Goal: Information Seeking & Learning: Learn about a topic

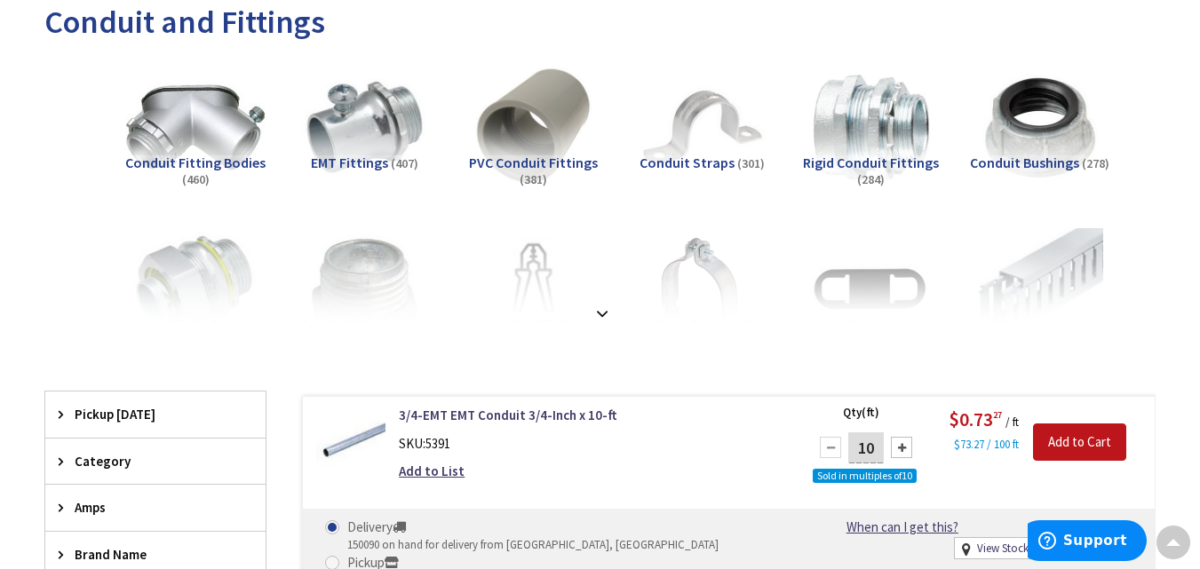
click at [163, 123] on img at bounding box center [195, 128] width 139 height 139
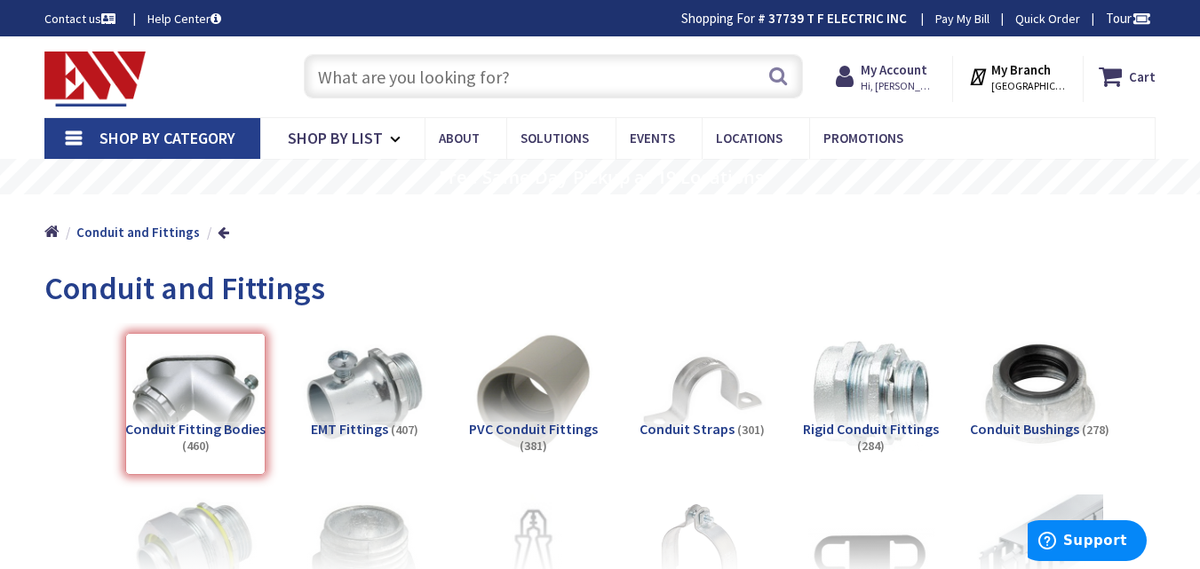
click at [387, 73] on input "text" at bounding box center [553, 76] width 499 height 44
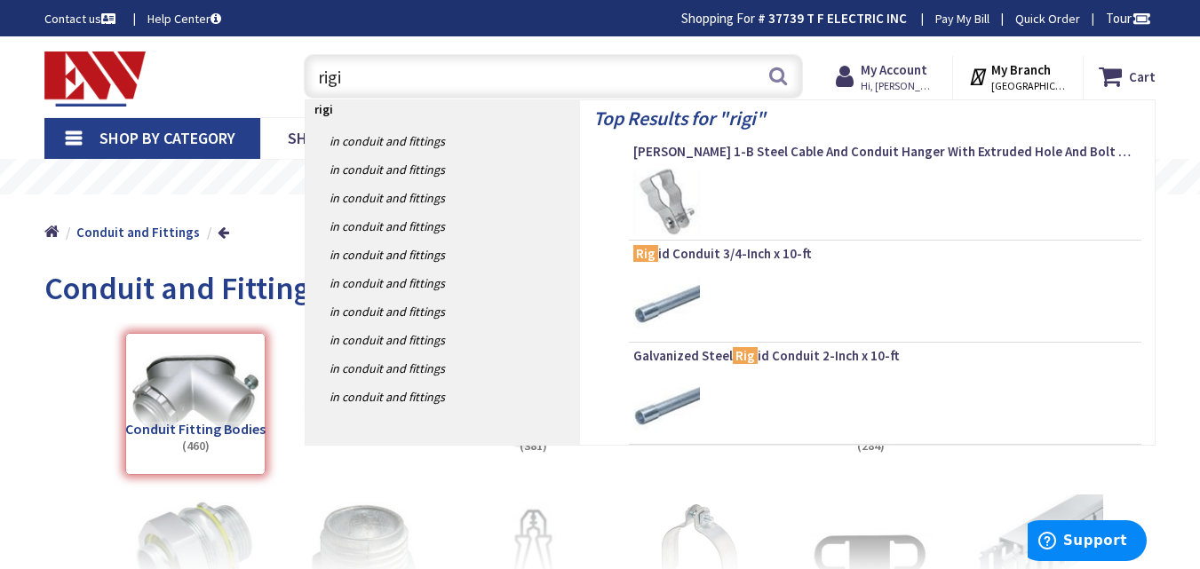
type input "rigid"
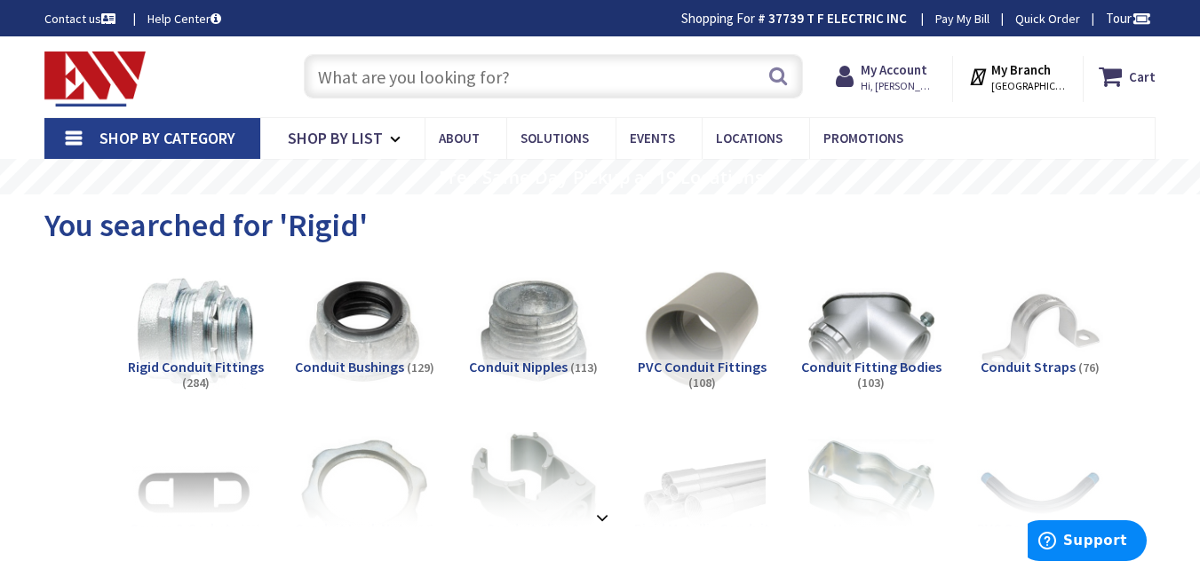
click at [419, 71] on input "text" at bounding box center [553, 76] width 499 height 44
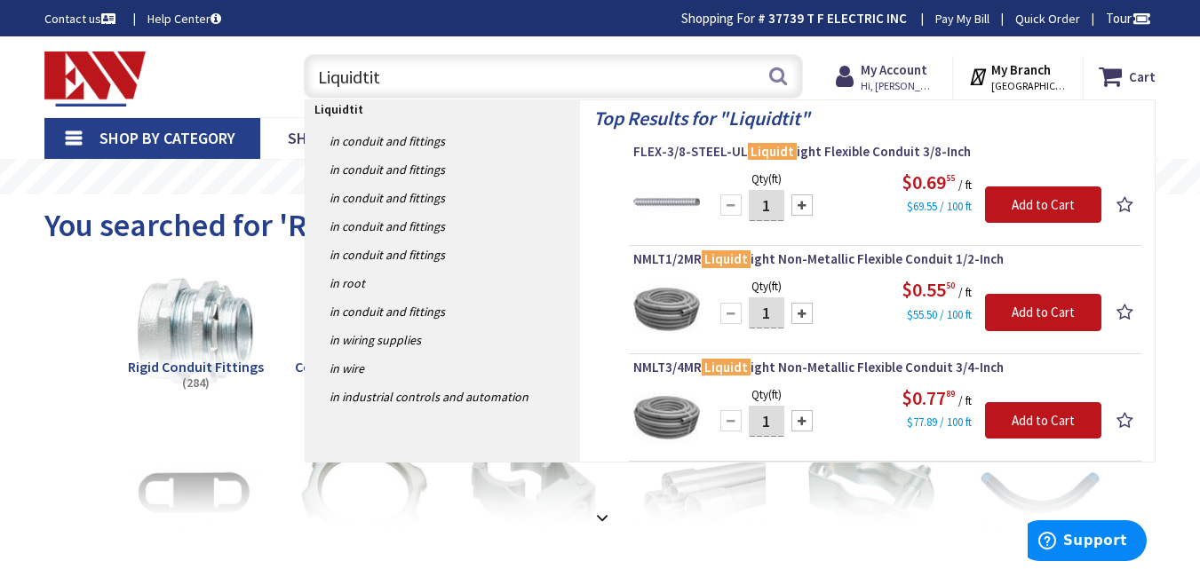
type input "Liquidtite"
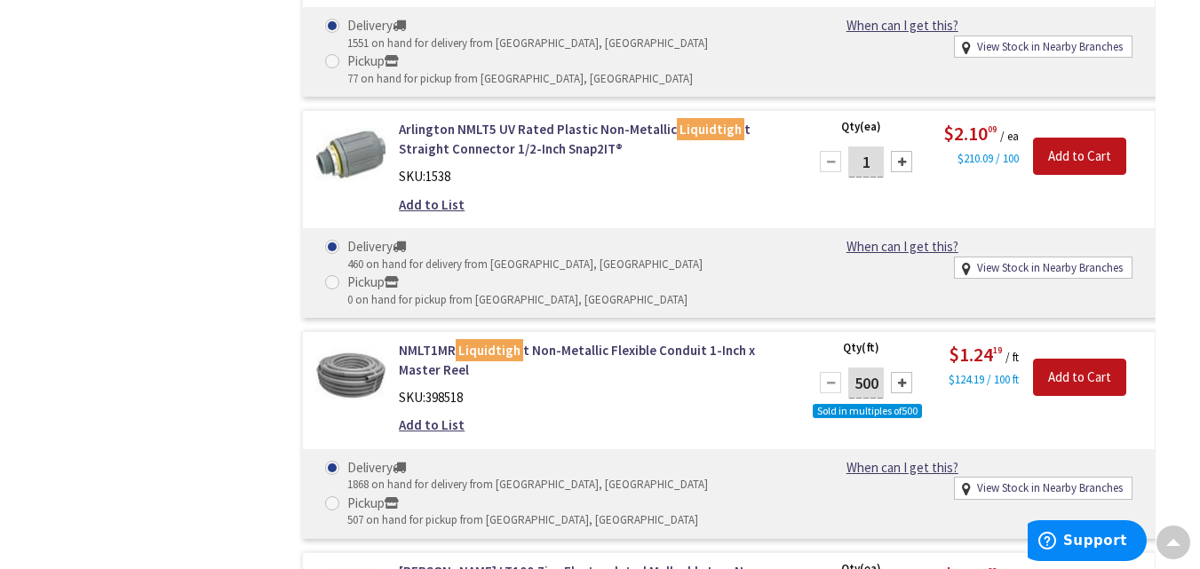
scroll to position [17234, 0]
